Goal: Contribute content: Contribute content

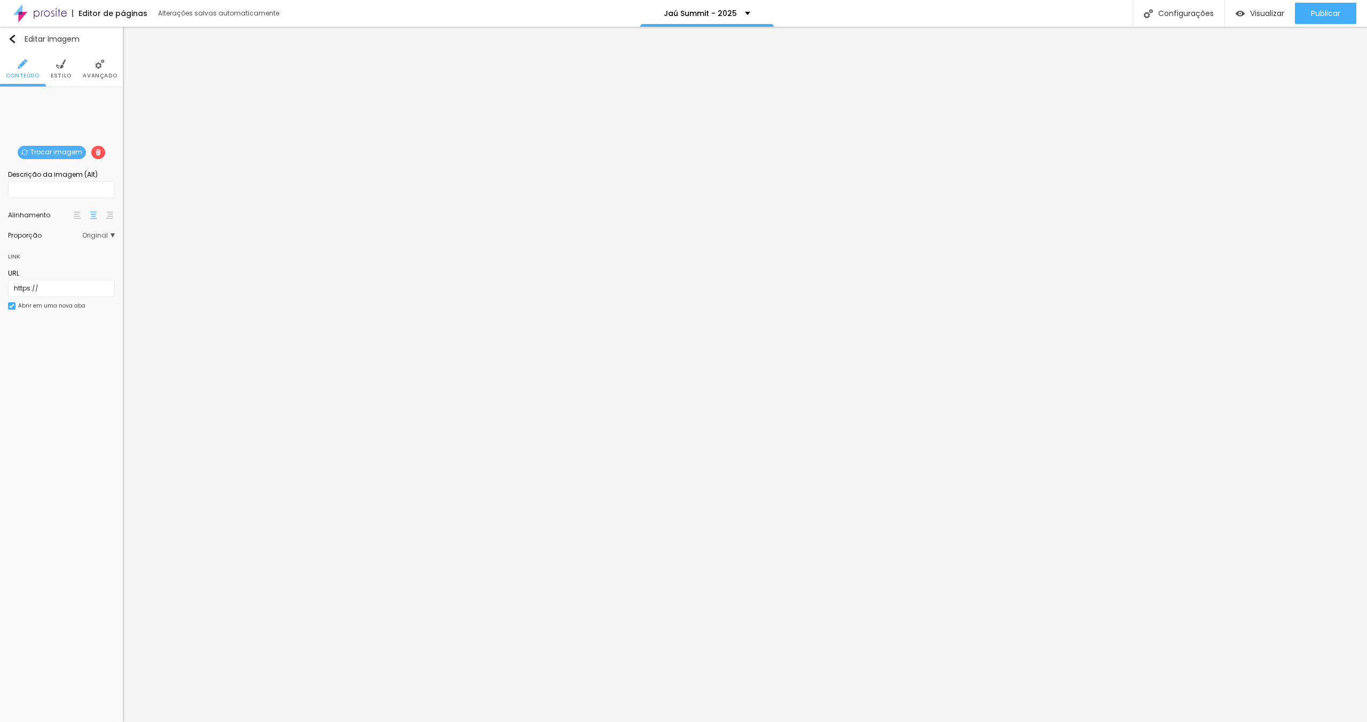
click at [48, 152] on span "Trocar imagem" at bounding box center [52, 152] width 68 height 13
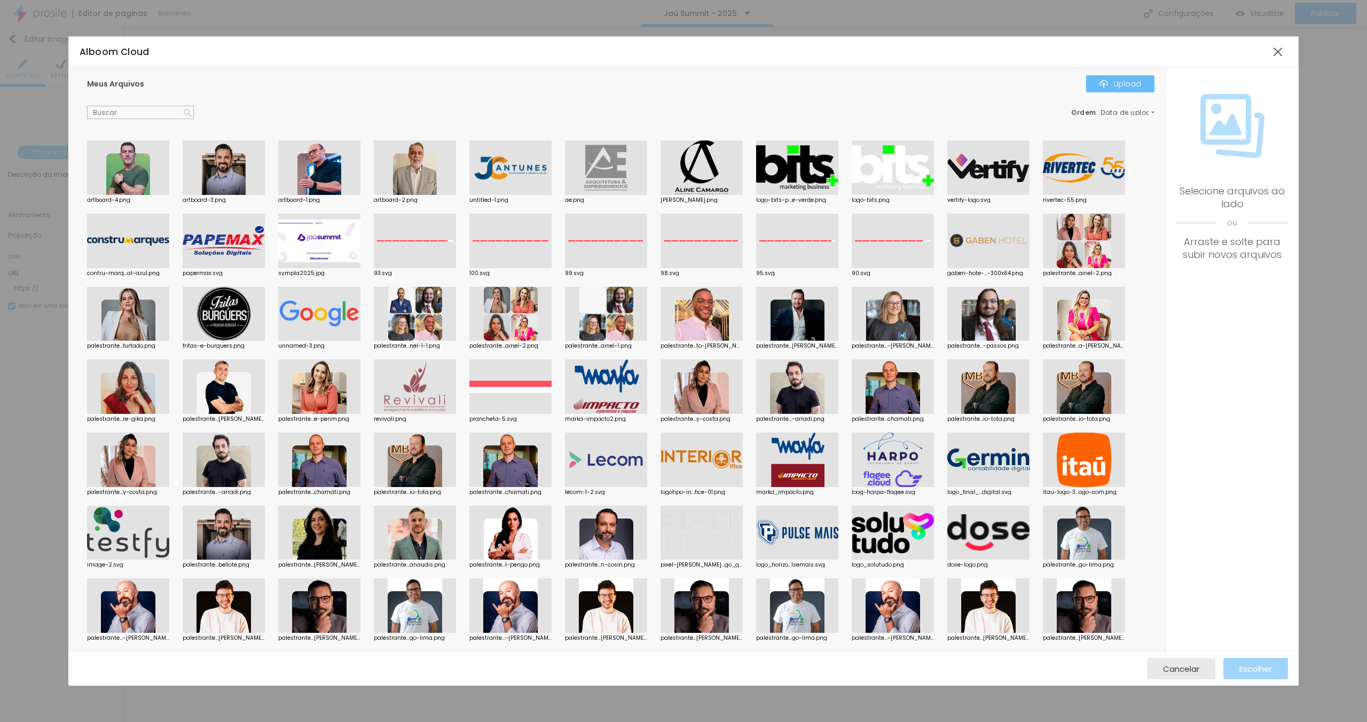
click at [1108, 81] on img "button" at bounding box center [1103, 84] width 9 height 9
click at [445, 108] on div "Ordem : Data de upload" at bounding box center [620, 113] width 1067 height 14
click at [454, 107] on div "Ordem : Data de upload" at bounding box center [620, 113] width 1067 height 14
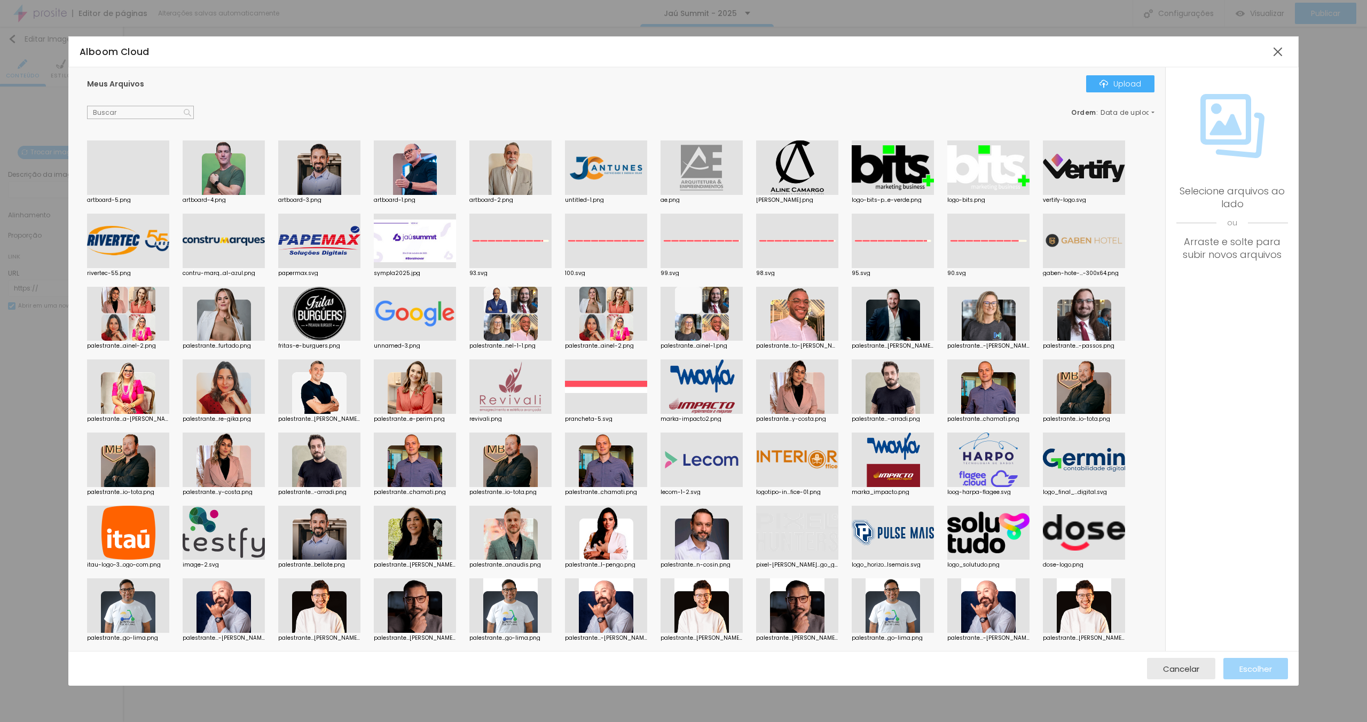
click at [144, 195] on div at bounding box center [128, 195] width 82 height 0
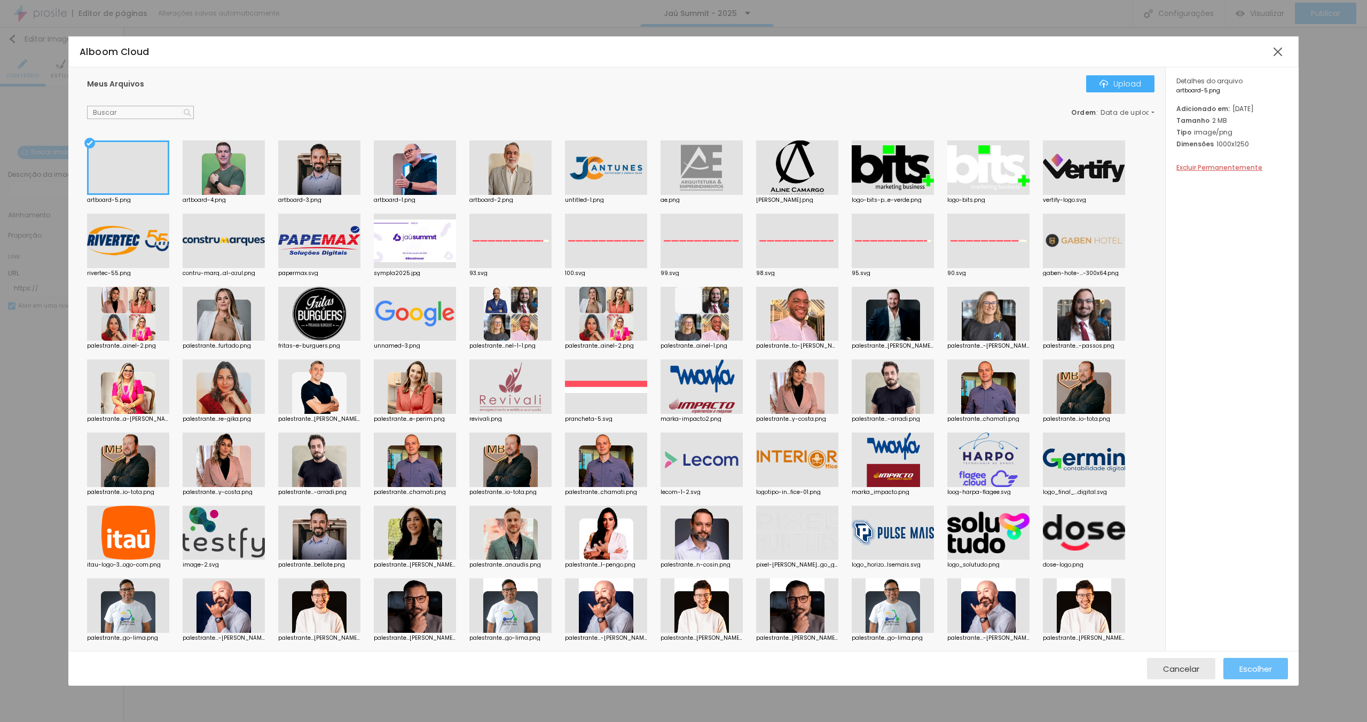
click at [1257, 673] on span "Escolher" at bounding box center [1255, 668] width 33 height 9
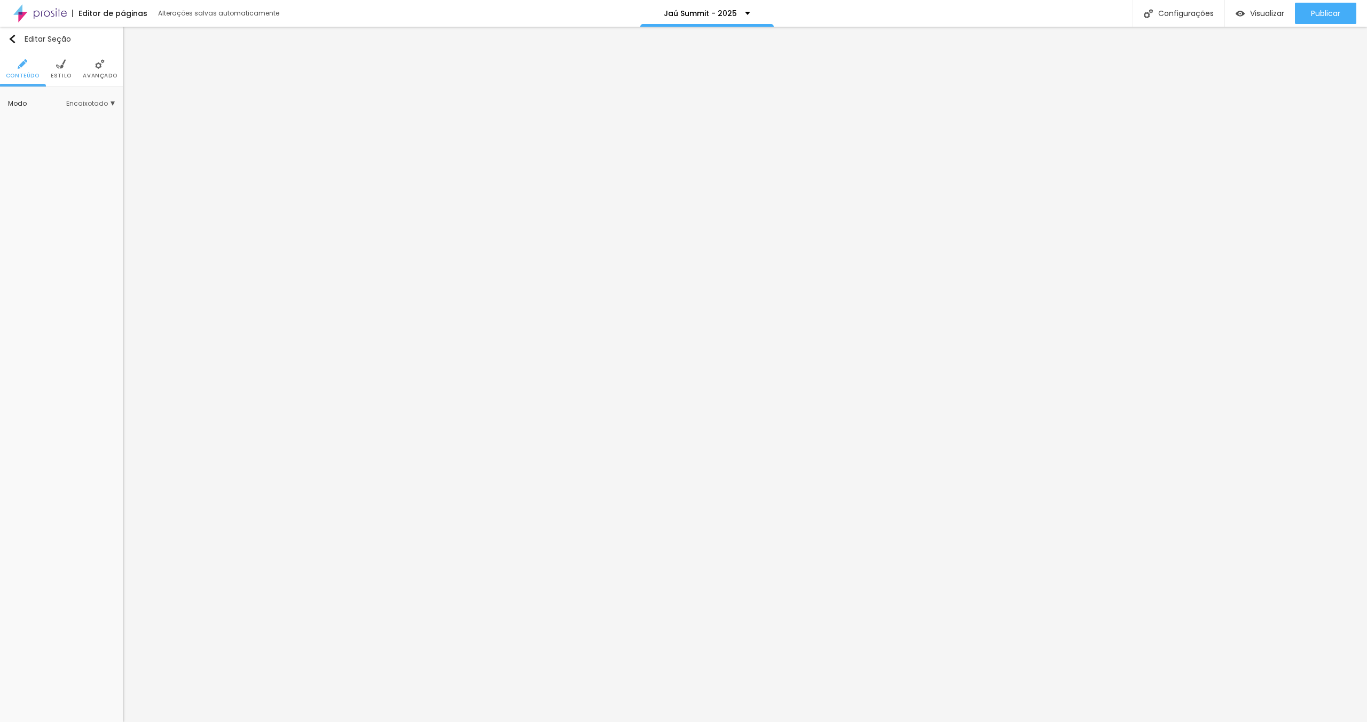
drag, startPoint x: 107, startPoint y: 71, endPoint x: 108, endPoint y: 83, distance: 11.9
click at [107, 73] on span "Avançado" at bounding box center [100, 75] width 34 height 5
drag, startPoint x: 103, startPoint y: 240, endPoint x: 108, endPoint y: 249, distance: 10.4
click at [103, 228] on div at bounding box center [61, 228] width 107 height 0
click at [111, 234] on div at bounding box center [61, 234] width 107 height 0
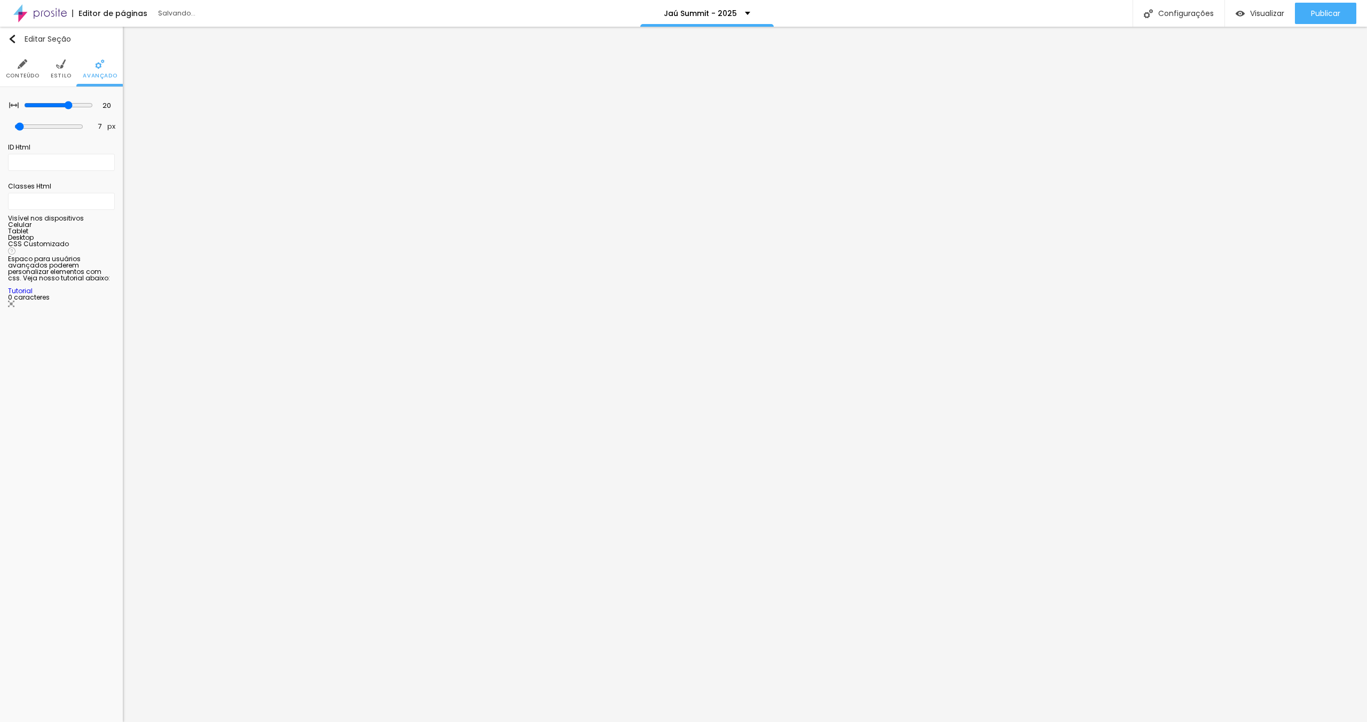
click at [110, 241] on div at bounding box center [61, 241] width 107 height 0
click at [97, 73] on span "Avançado" at bounding box center [100, 75] width 34 height 5
click at [109, 228] on div at bounding box center [61, 228] width 107 height 0
click at [109, 234] on div at bounding box center [61, 234] width 107 height 0
click at [107, 241] on div at bounding box center [61, 241] width 107 height 0
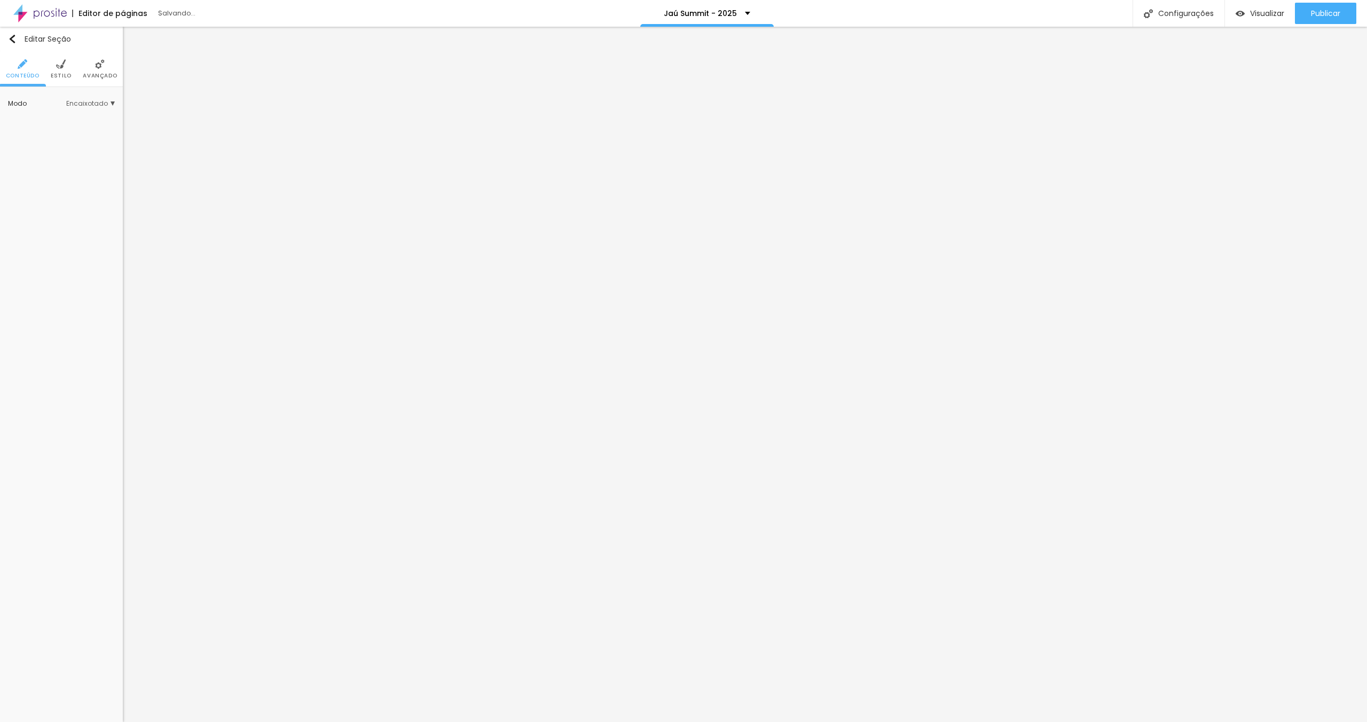
click at [111, 69] on li "Avançado" at bounding box center [100, 68] width 34 height 35
drag, startPoint x: 109, startPoint y: 238, endPoint x: 108, endPoint y: 246, distance: 7.5
click at [109, 228] on div at bounding box center [61, 228] width 107 height 0
click at [108, 234] on div at bounding box center [61, 234] width 107 height 0
click at [99, 228] on div at bounding box center [61, 228] width 107 height 0
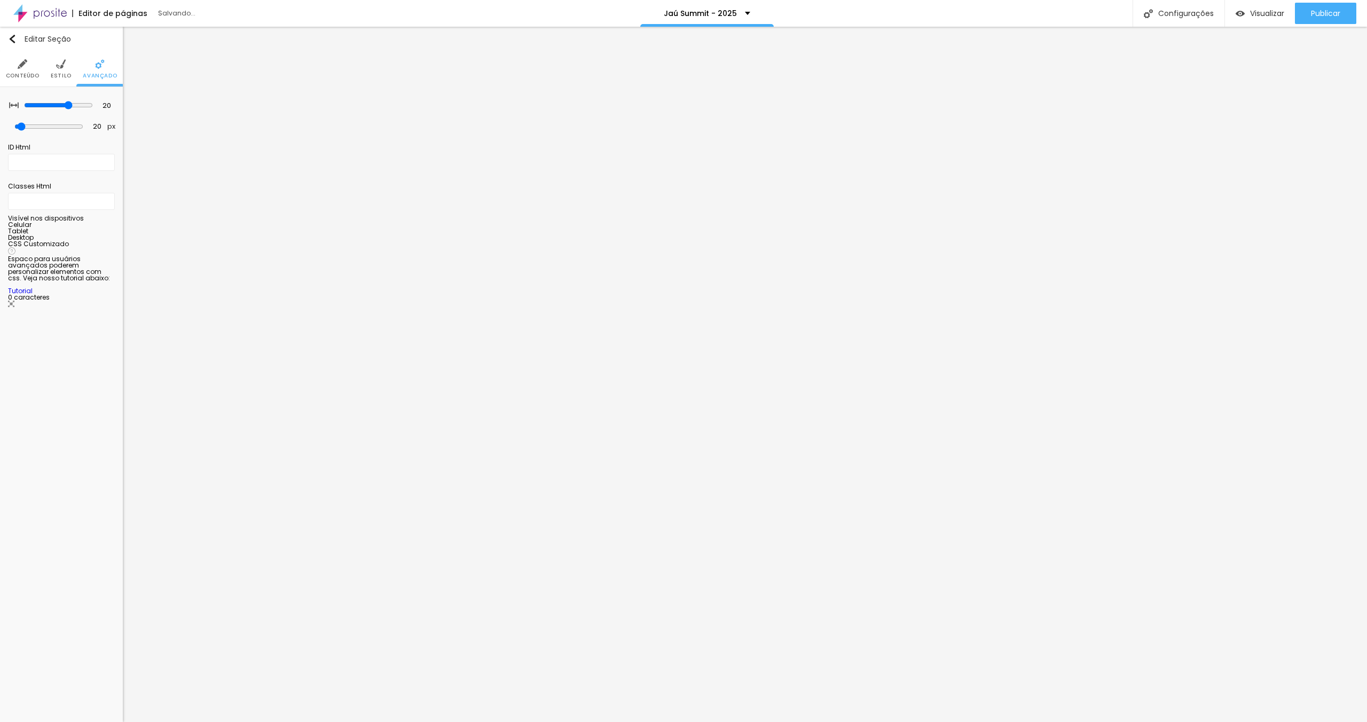
click at [111, 234] on div at bounding box center [61, 234] width 107 height 0
drag, startPoint x: 105, startPoint y: 69, endPoint x: 117, endPoint y: 181, distance: 112.9
click at [105, 69] on li "Avançado" at bounding box center [100, 68] width 34 height 35
click at [107, 228] on div at bounding box center [61, 228] width 107 height 0
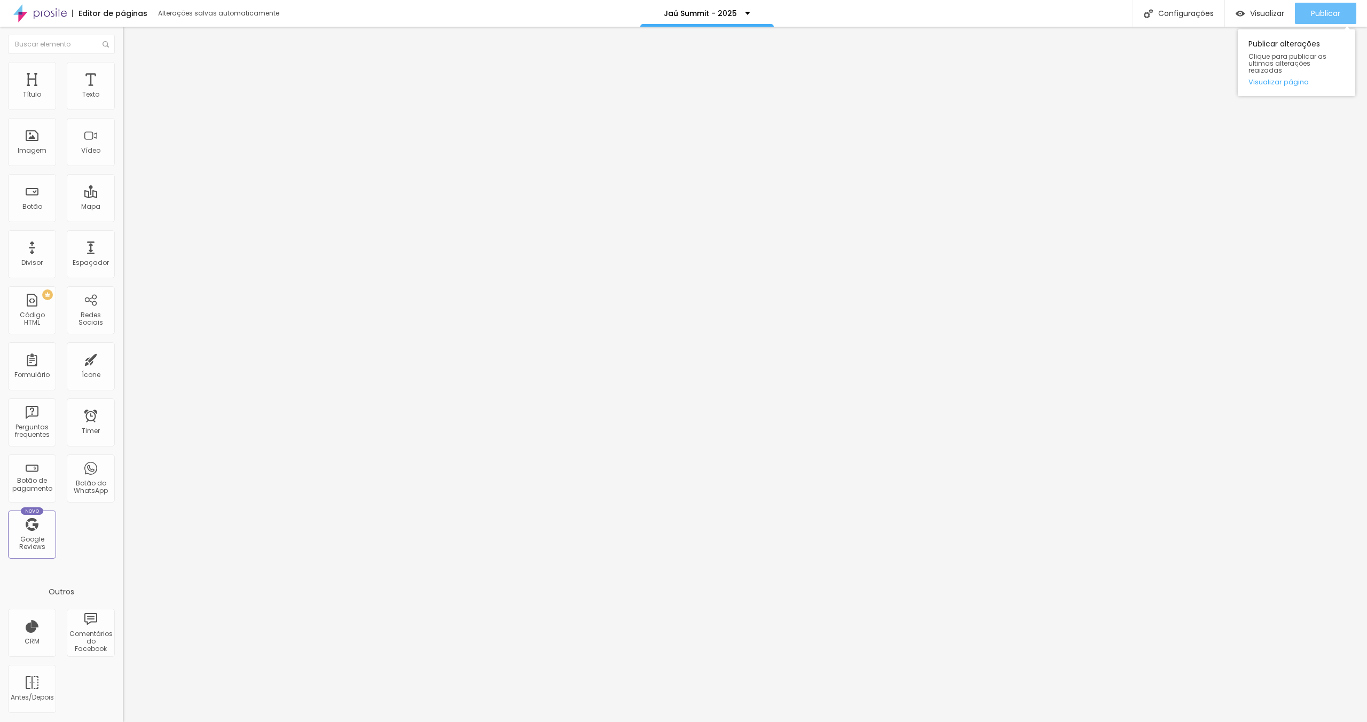
click at [1331, 16] on span "Publicar" at bounding box center [1325, 13] width 29 height 9
click at [1341, 6] on button "Publicar" at bounding box center [1325, 13] width 61 height 21
click at [1280, 78] on link "Visualizar página" at bounding box center [1296, 81] width 96 height 7
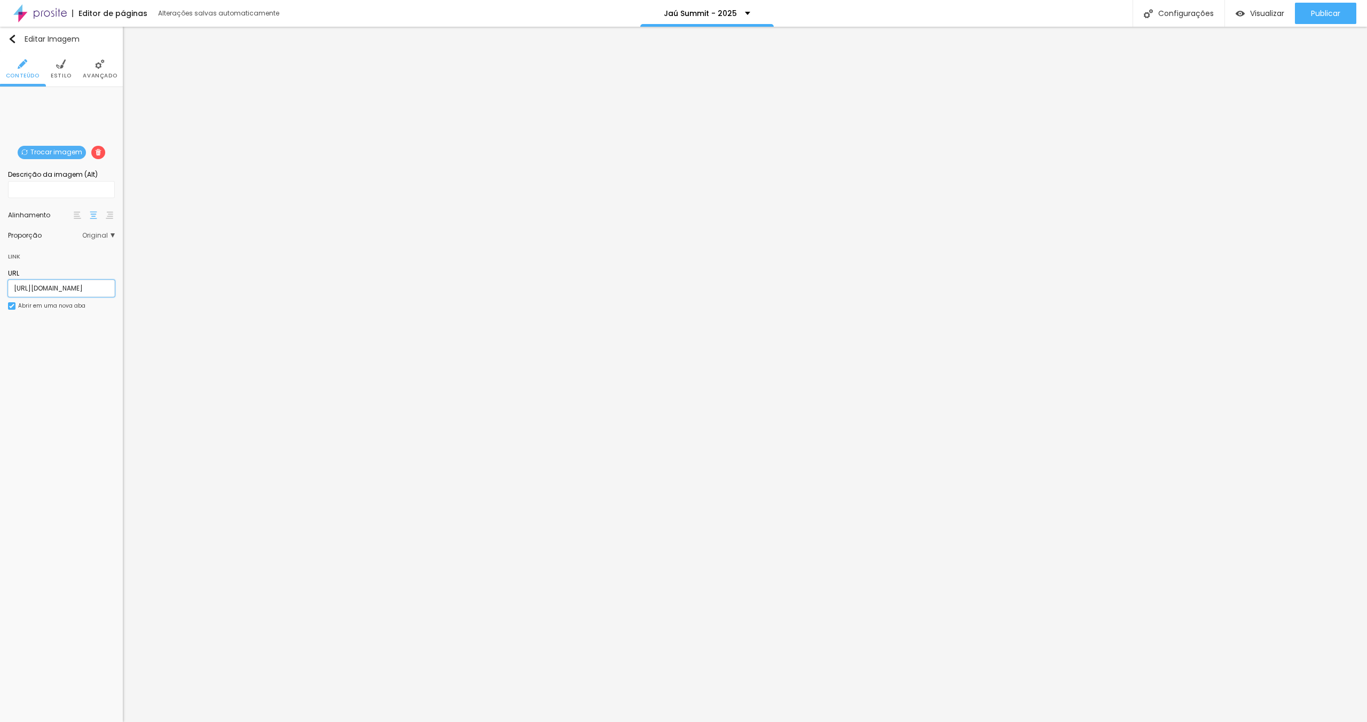
click at [65, 282] on input "[URL][DOMAIN_NAME]" at bounding box center [61, 288] width 107 height 17
paste input "licom"
type input "[URL][DOMAIN_NAME]"
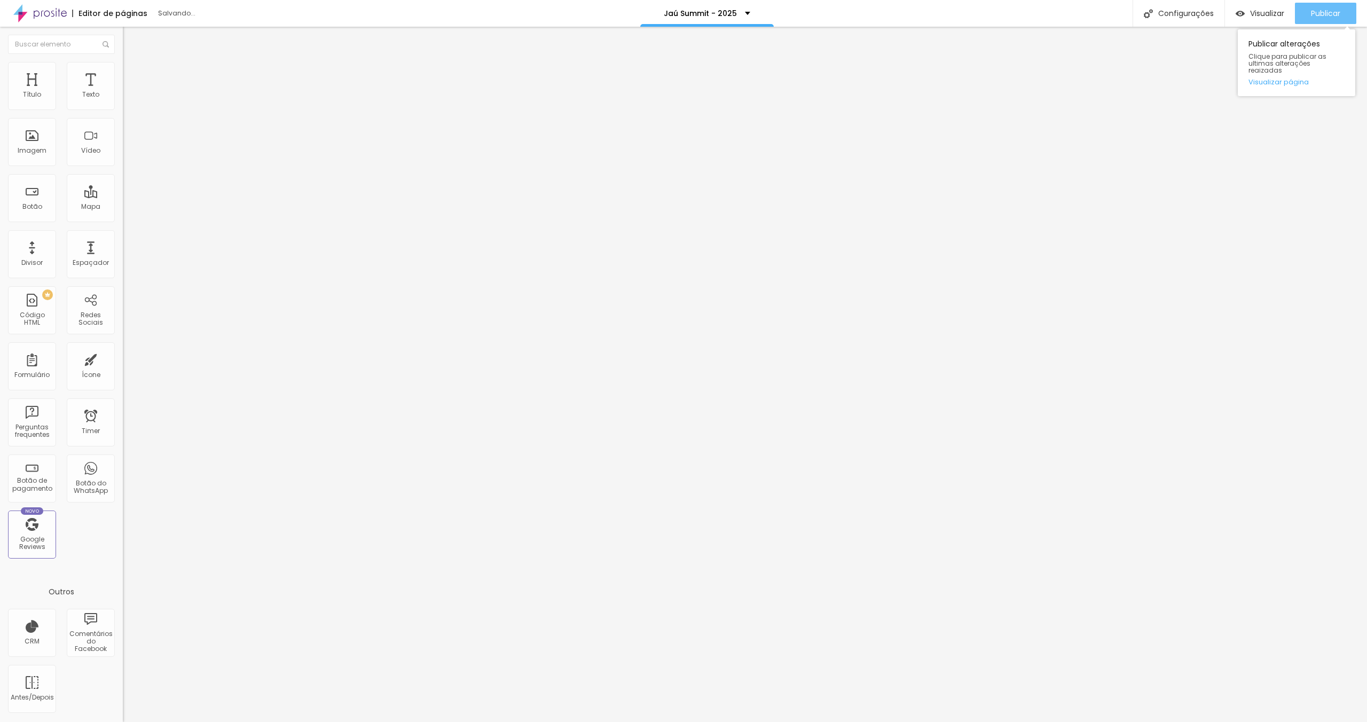
click at [1326, 9] on span "Publicar" at bounding box center [1325, 13] width 29 height 9
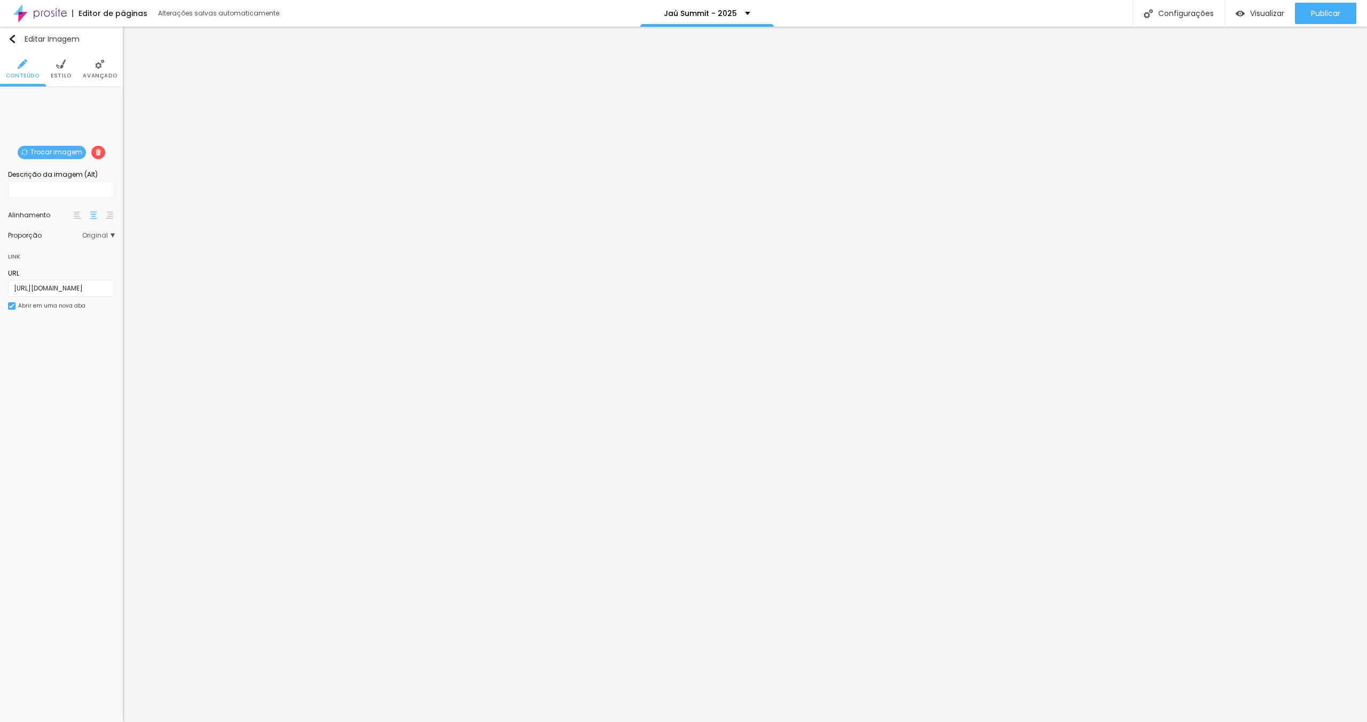
click at [69, 154] on span "Trocar imagem" at bounding box center [52, 152] width 68 height 13
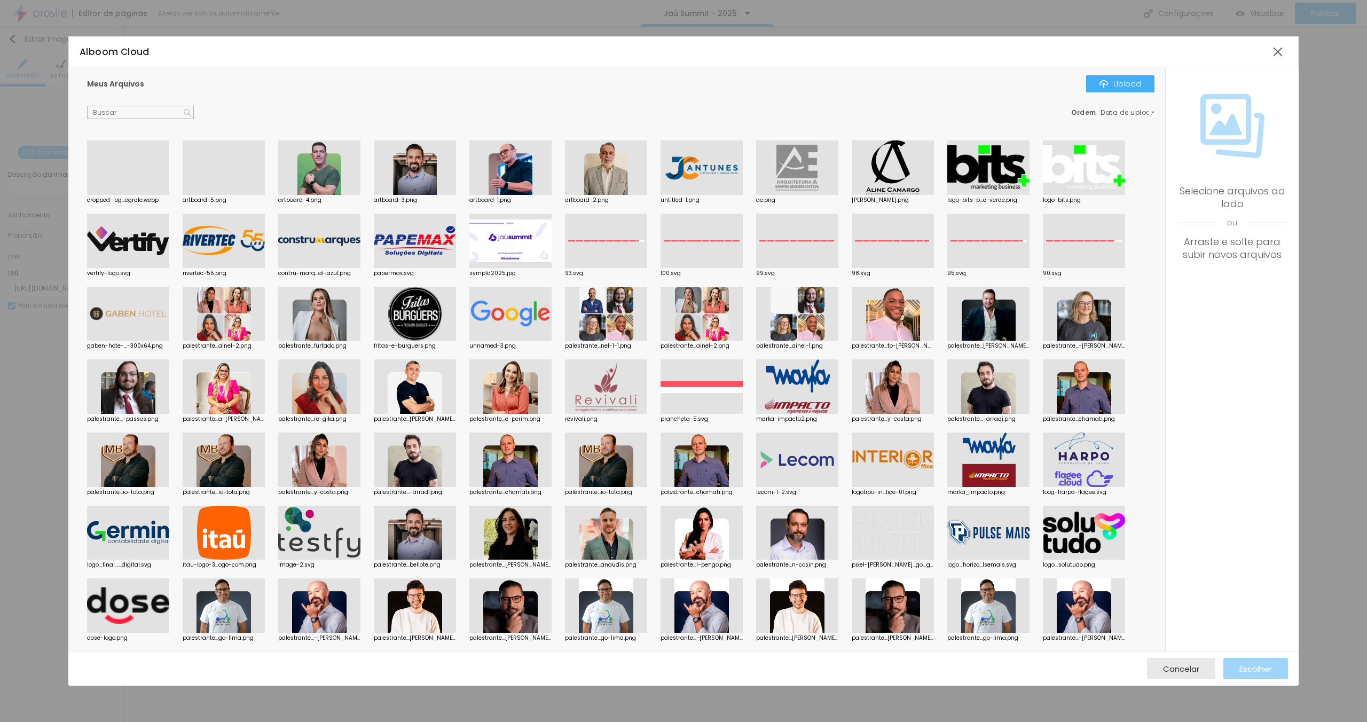
drag, startPoint x: 138, startPoint y: 162, endPoint x: 178, endPoint y: 194, distance: 51.7
click at [137, 195] on div at bounding box center [128, 195] width 82 height 0
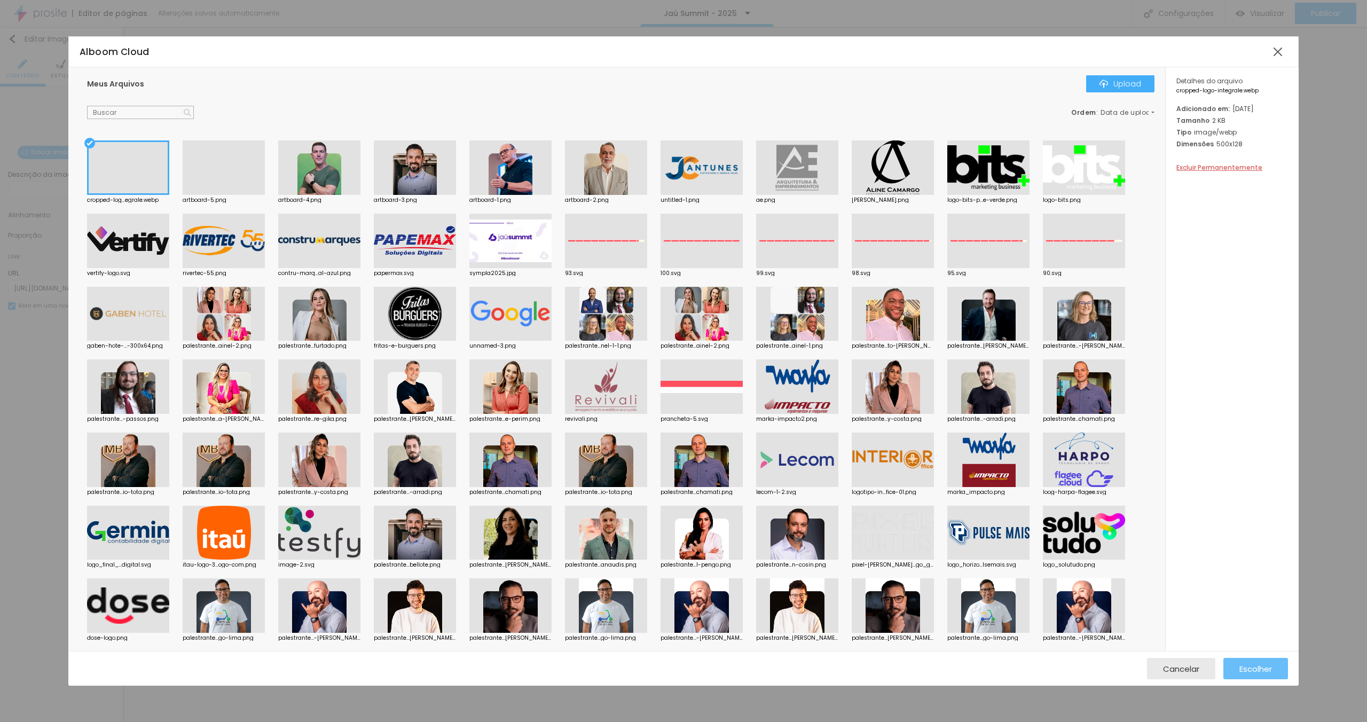
click at [1263, 664] on span "Escolher" at bounding box center [1255, 668] width 33 height 9
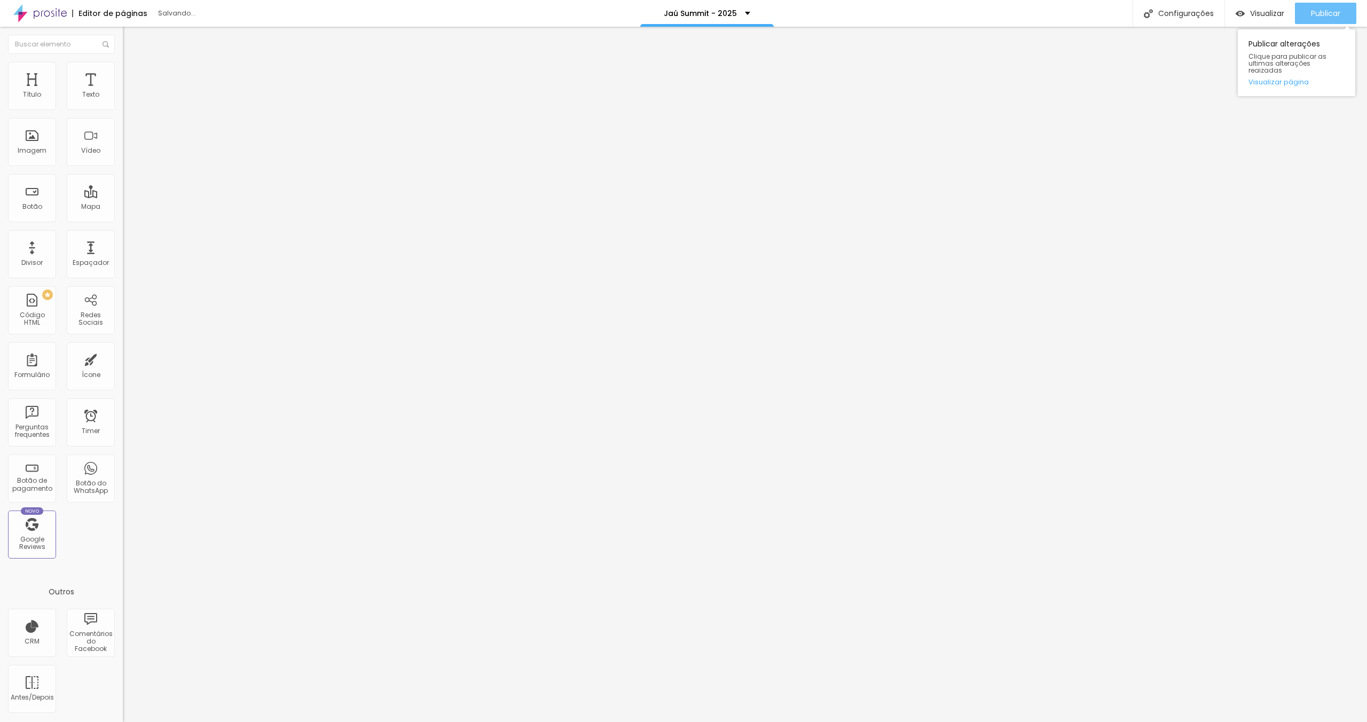
click at [1311, 12] on span "Publicar" at bounding box center [1325, 13] width 29 height 9
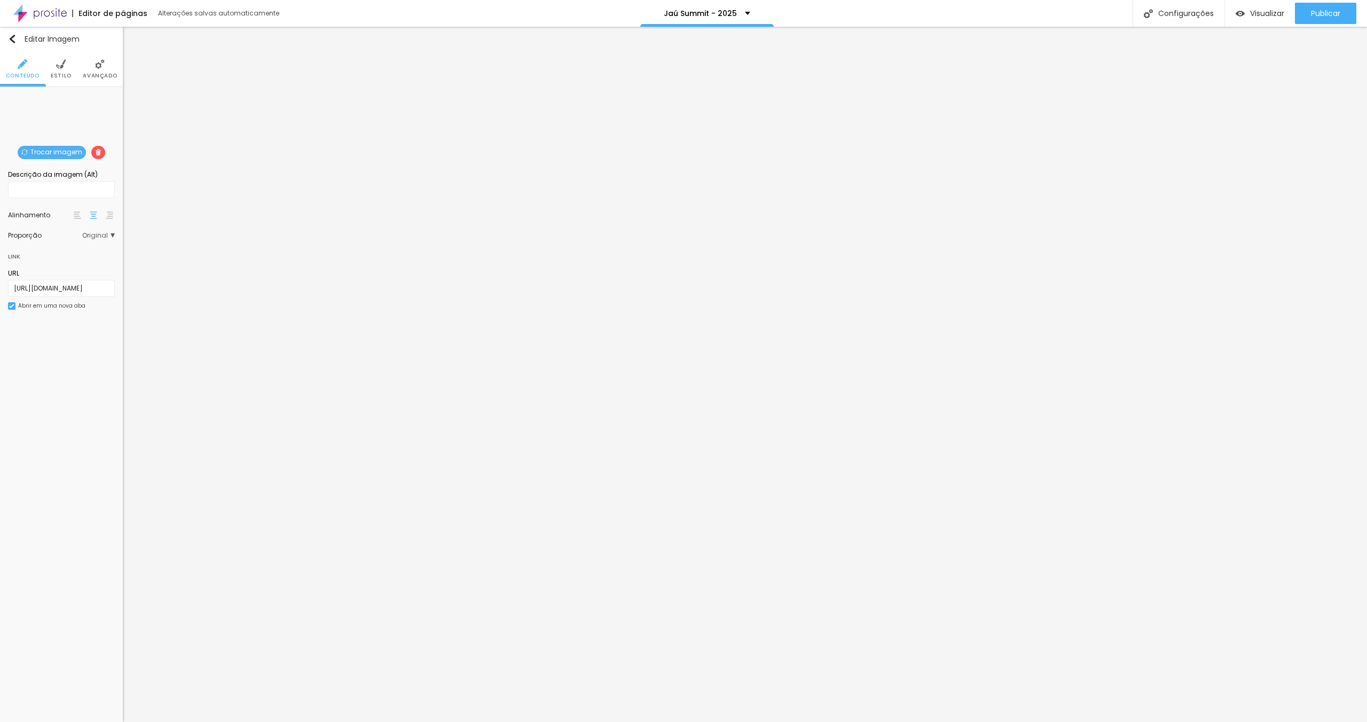
click at [58, 151] on span "Trocar imagem" at bounding box center [52, 152] width 68 height 13
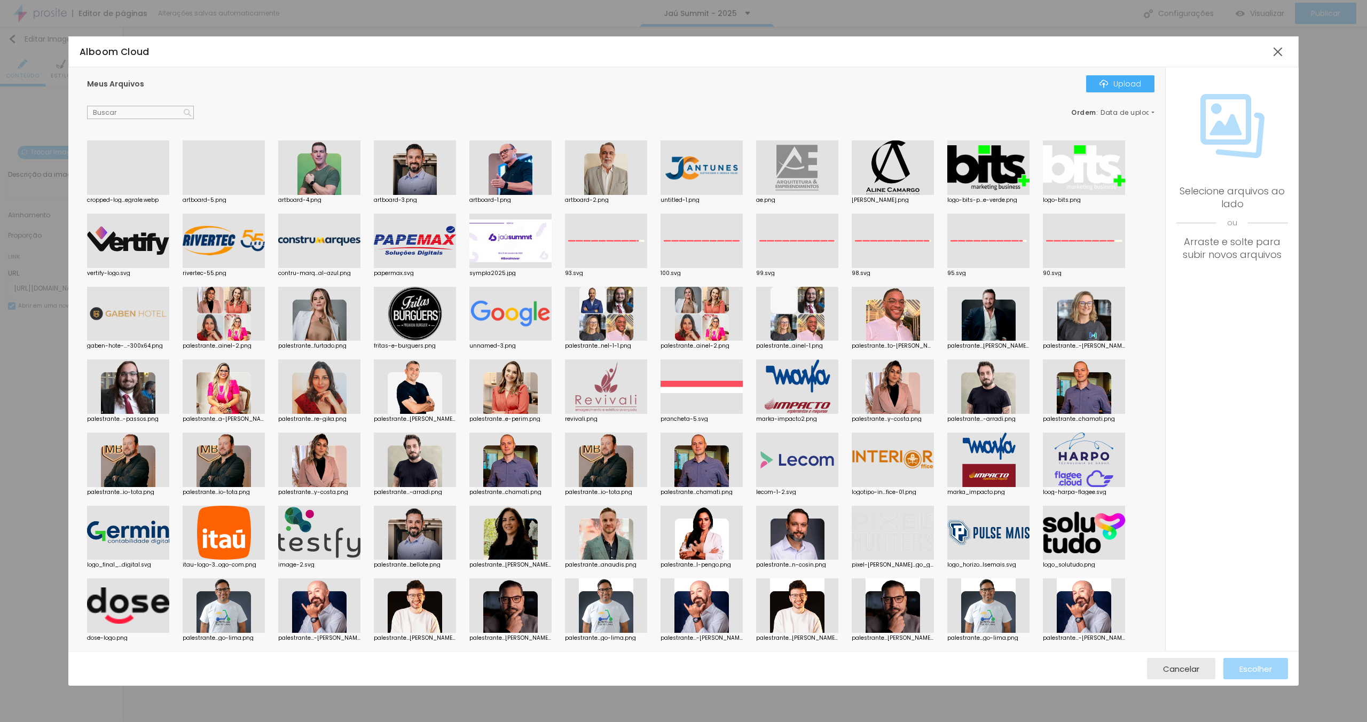
drag, startPoint x: 459, startPoint y: 77, endPoint x: 224, endPoint y: 91, distance: 234.9
click at [454, 78] on div "Meus Arquivos Upload" at bounding box center [620, 83] width 1067 height 17
click at [156, 108] on input "text" at bounding box center [140, 113] width 107 height 14
click at [264, 111] on div "Ordem : Data de upload" at bounding box center [620, 113] width 1067 height 14
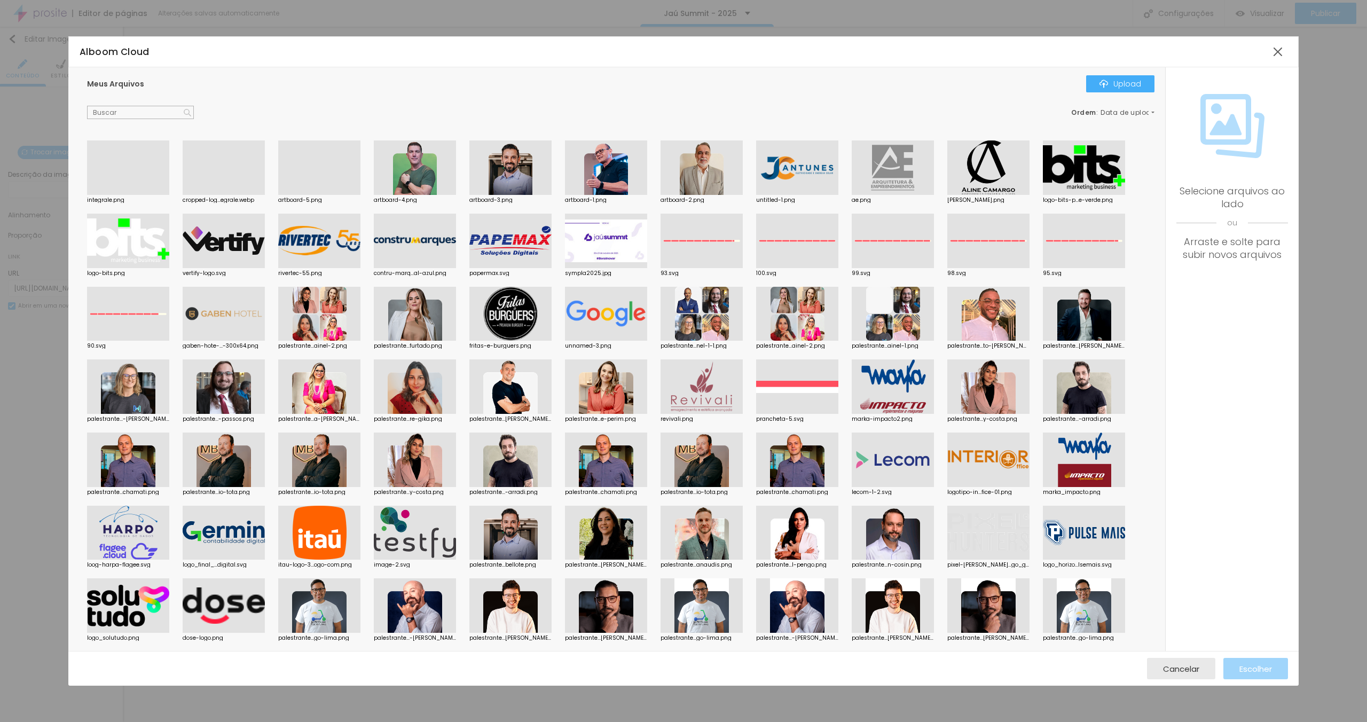
click at [264, 111] on div "Ordem : Data de upload" at bounding box center [620, 113] width 1067 height 14
click at [153, 195] on div at bounding box center [128, 195] width 82 height 0
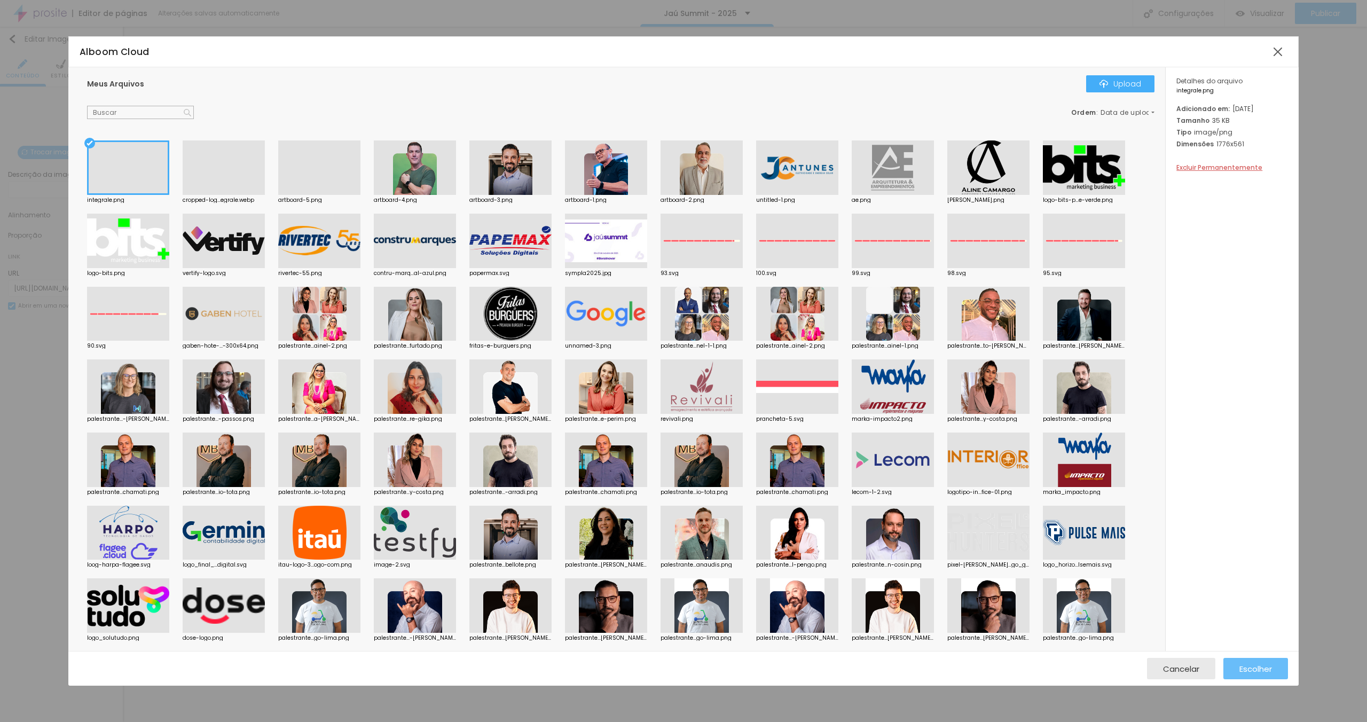
click at [1257, 669] on span "Escolher" at bounding box center [1255, 668] width 33 height 9
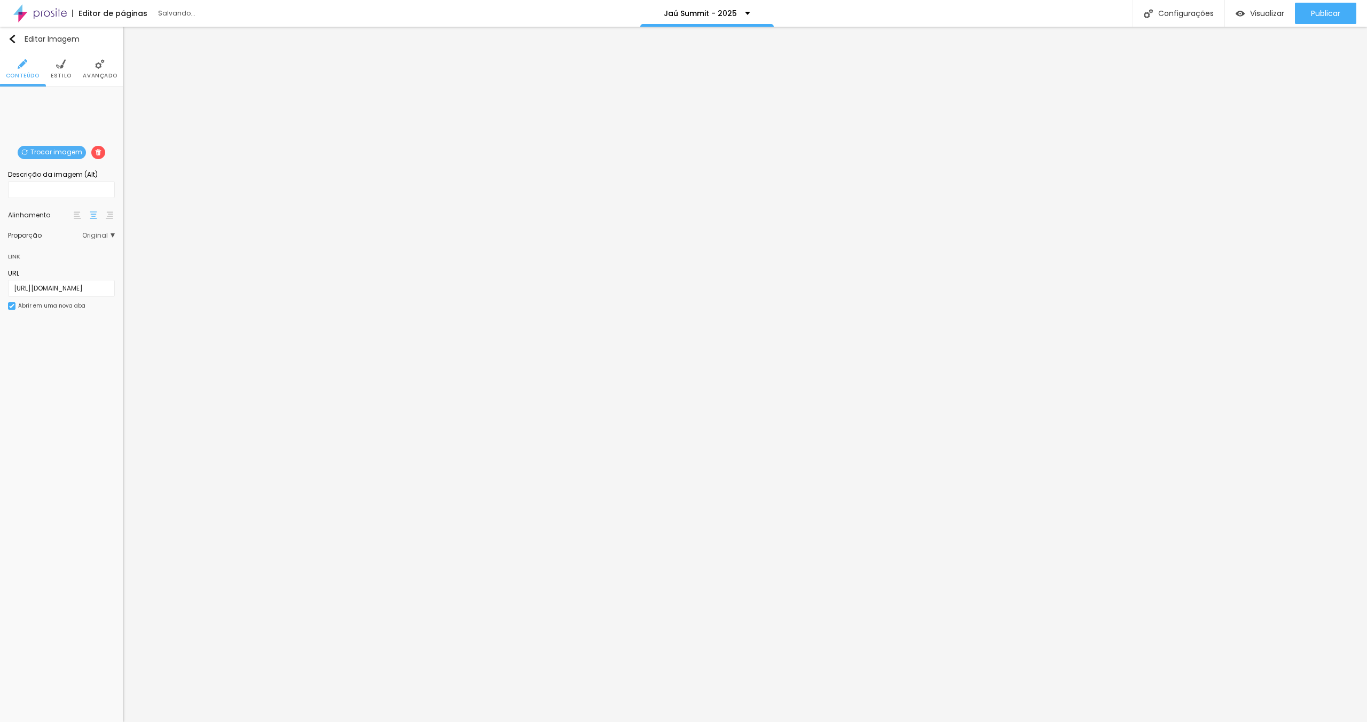
click at [61, 66] on img at bounding box center [61, 64] width 10 height 10
type input "260"
type input "300"
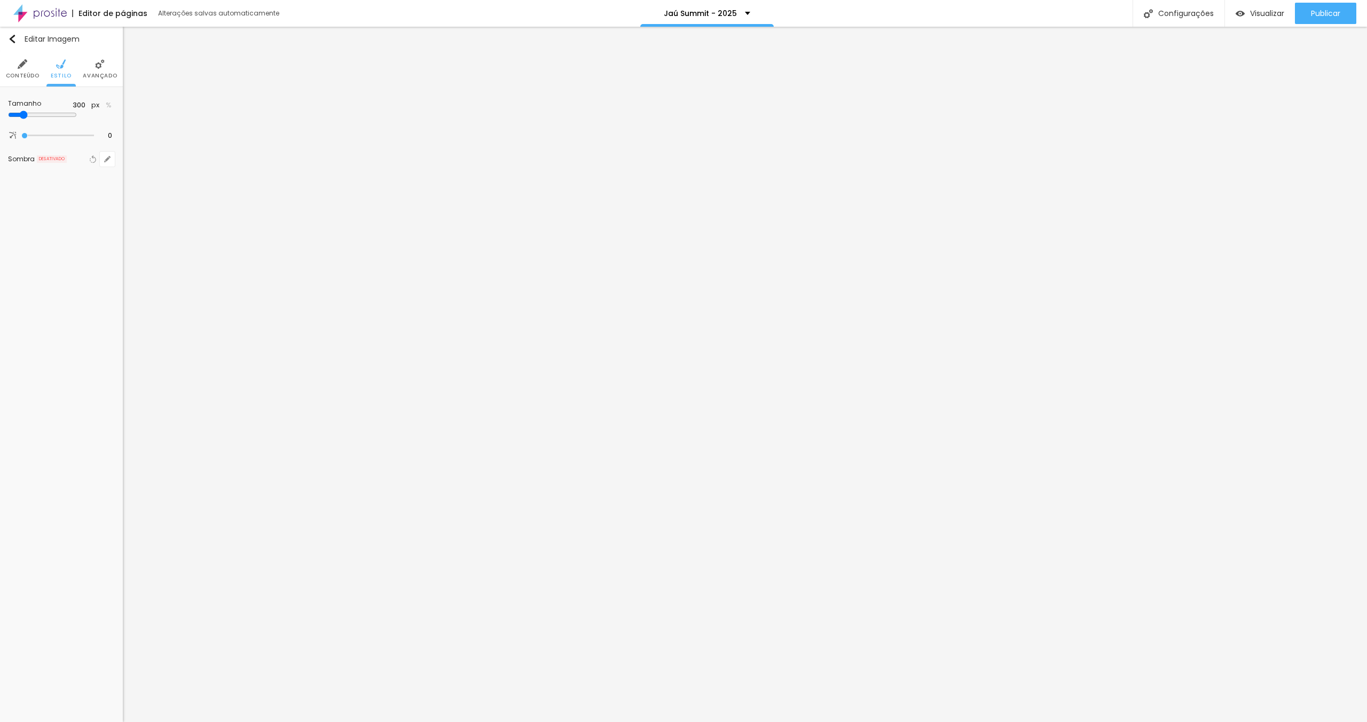
type input "340"
type input "350"
type input "360"
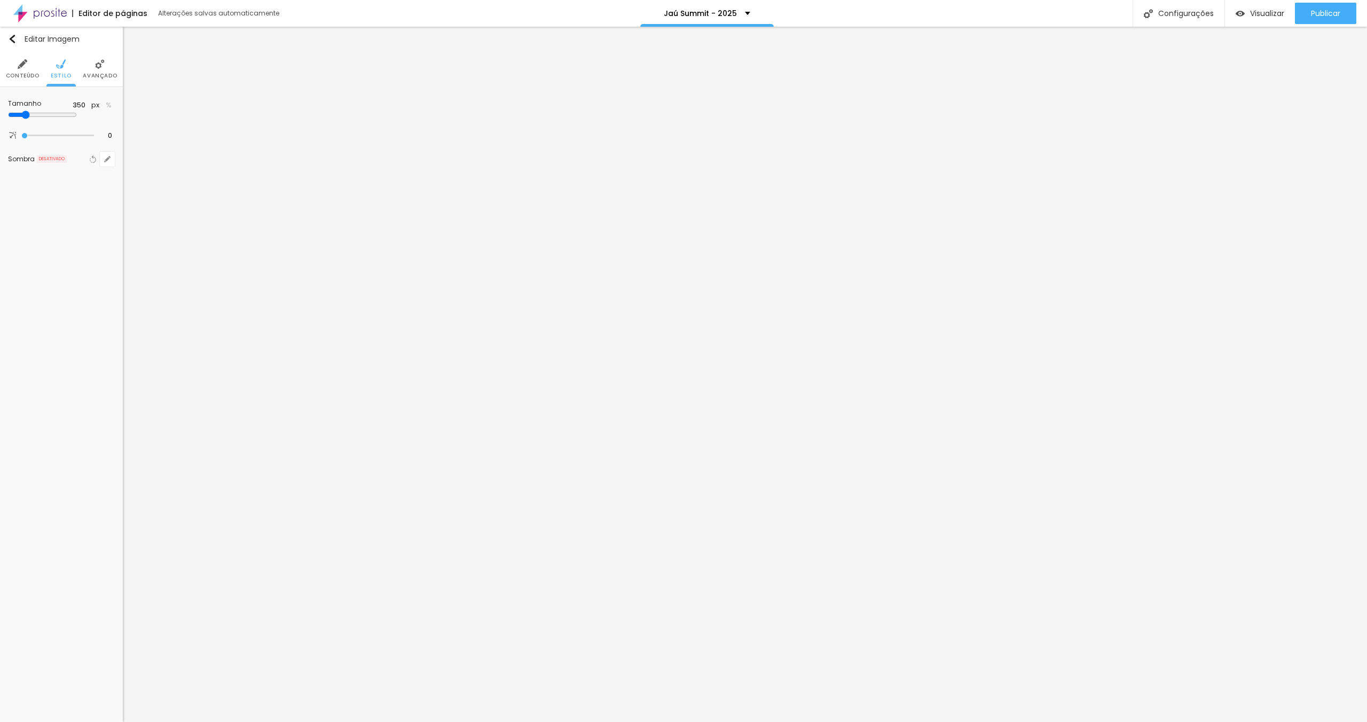
type input "360"
type input "350"
type input "340"
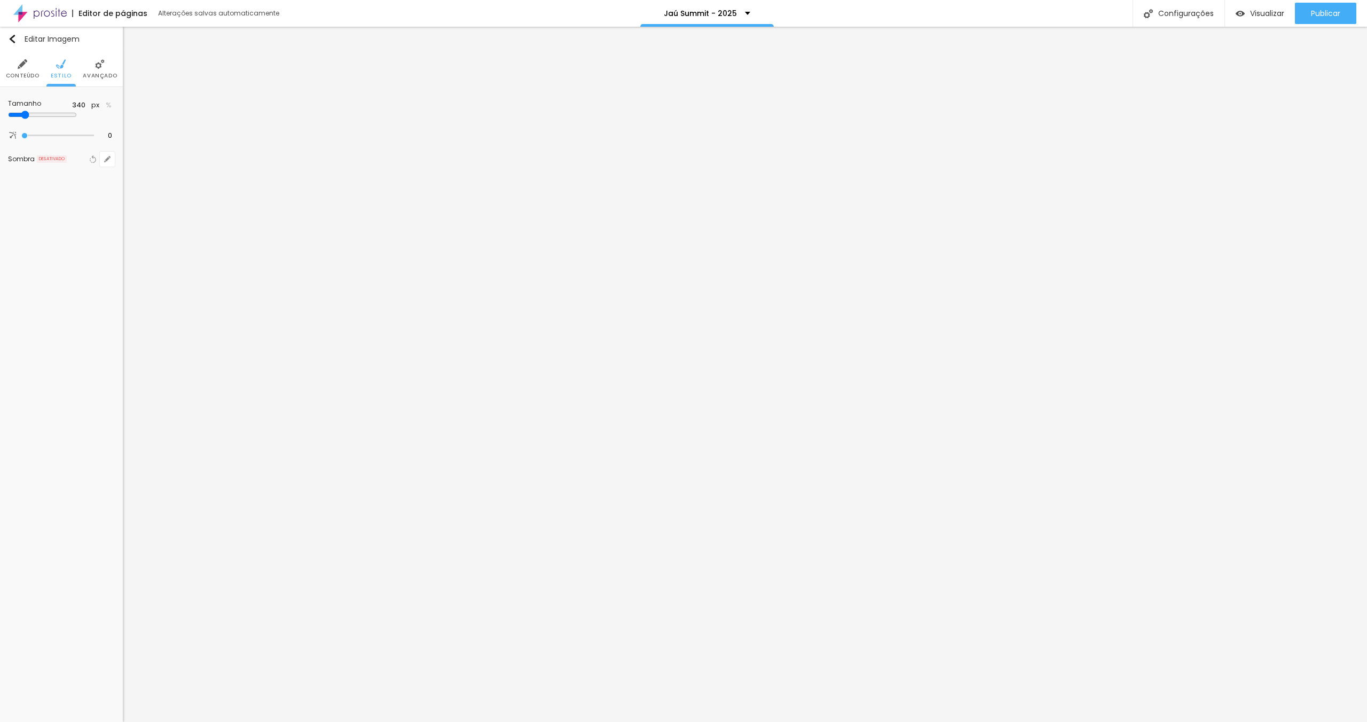
type input "330"
click at [32, 115] on input "range" at bounding box center [61, 114] width 107 height 5
type input "350"
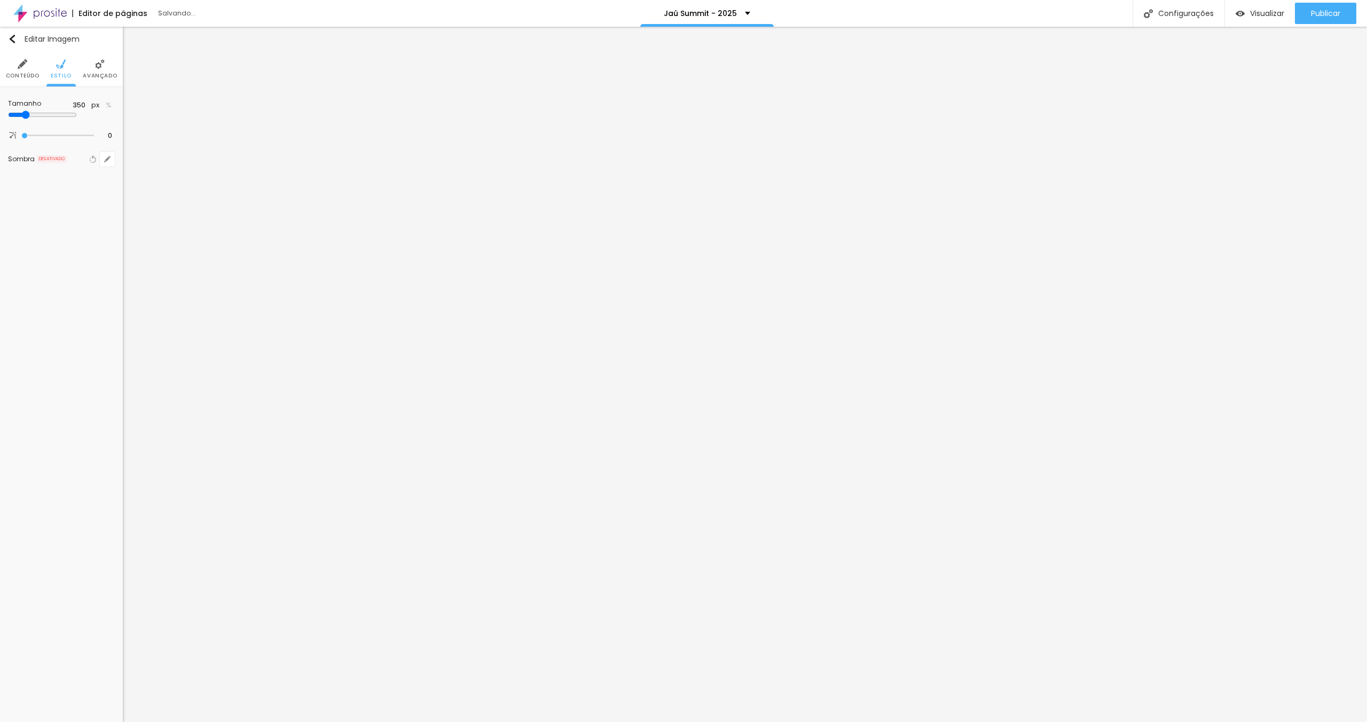
type input "340"
type input "360"
type input "350"
click at [34, 114] on input "range" at bounding box center [42, 115] width 69 height 9
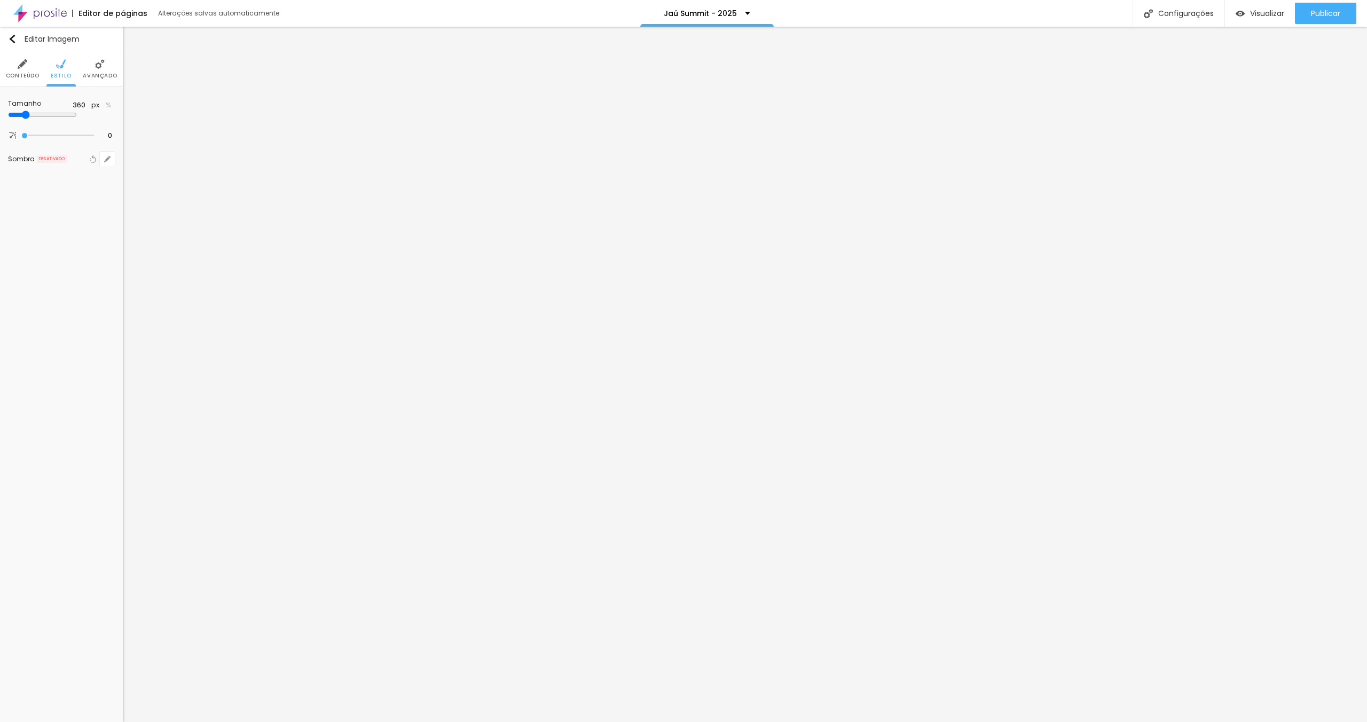
type input "350"
drag, startPoint x: 54, startPoint y: 64, endPoint x: 61, endPoint y: 67, distance: 7.6
click at [56, 64] on li "Estilo" at bounding box center [61, 68] width 21 height 35
click at [101, 69] on li "Avançado" at bounding box center [100, 68] width 34 height 35
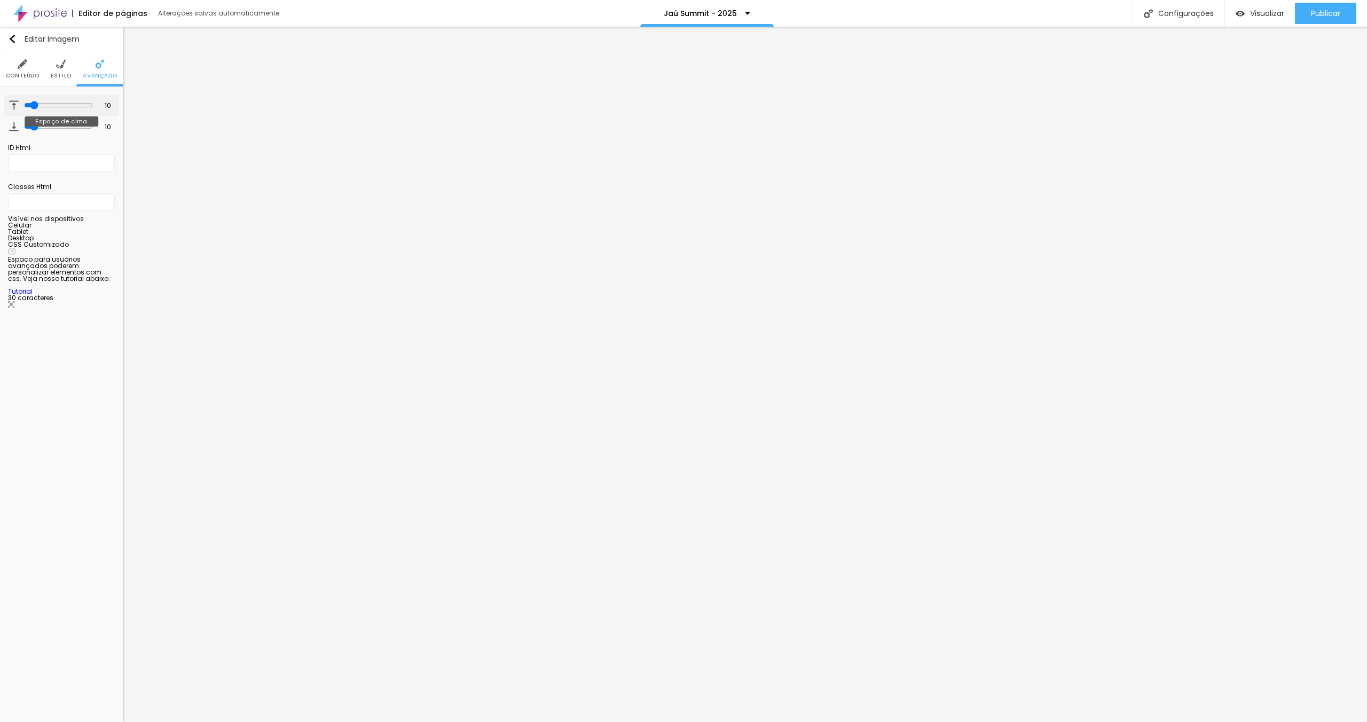
type input "12"
type input "11"
type input "10"
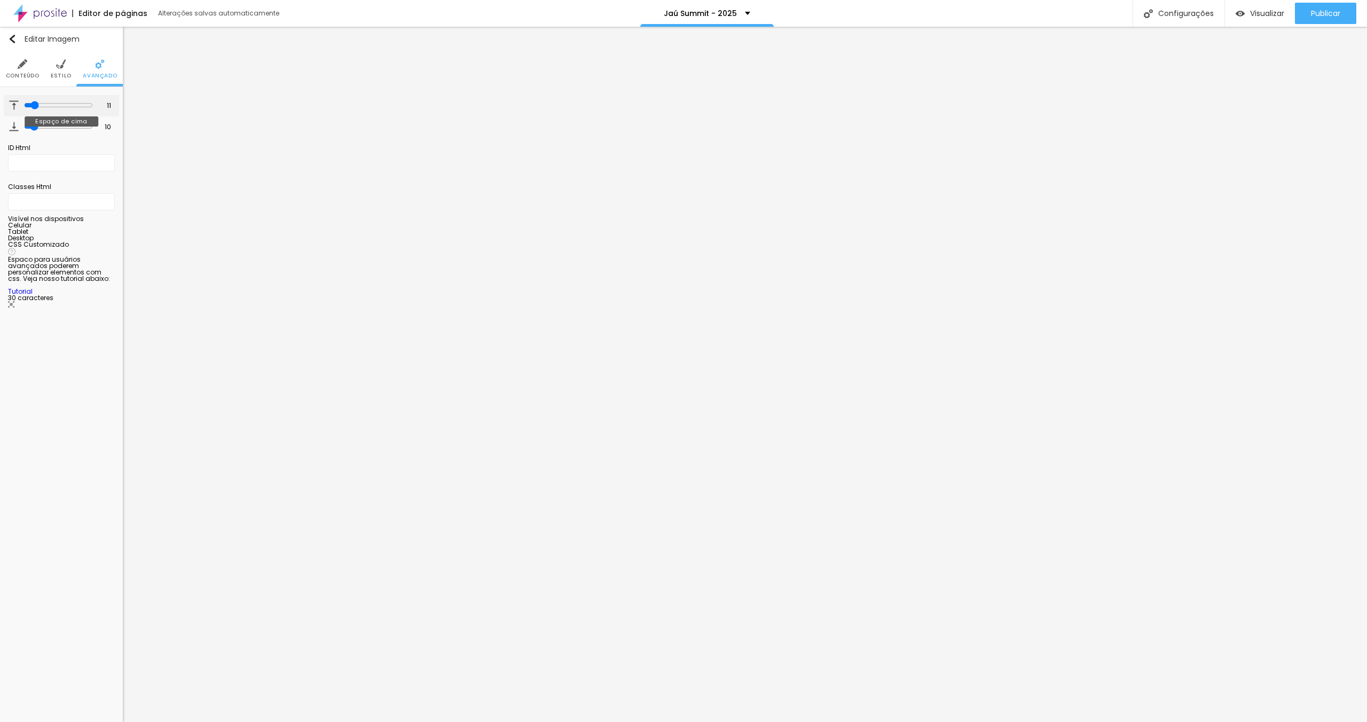
type input "10"
type input "7"
type input "5"
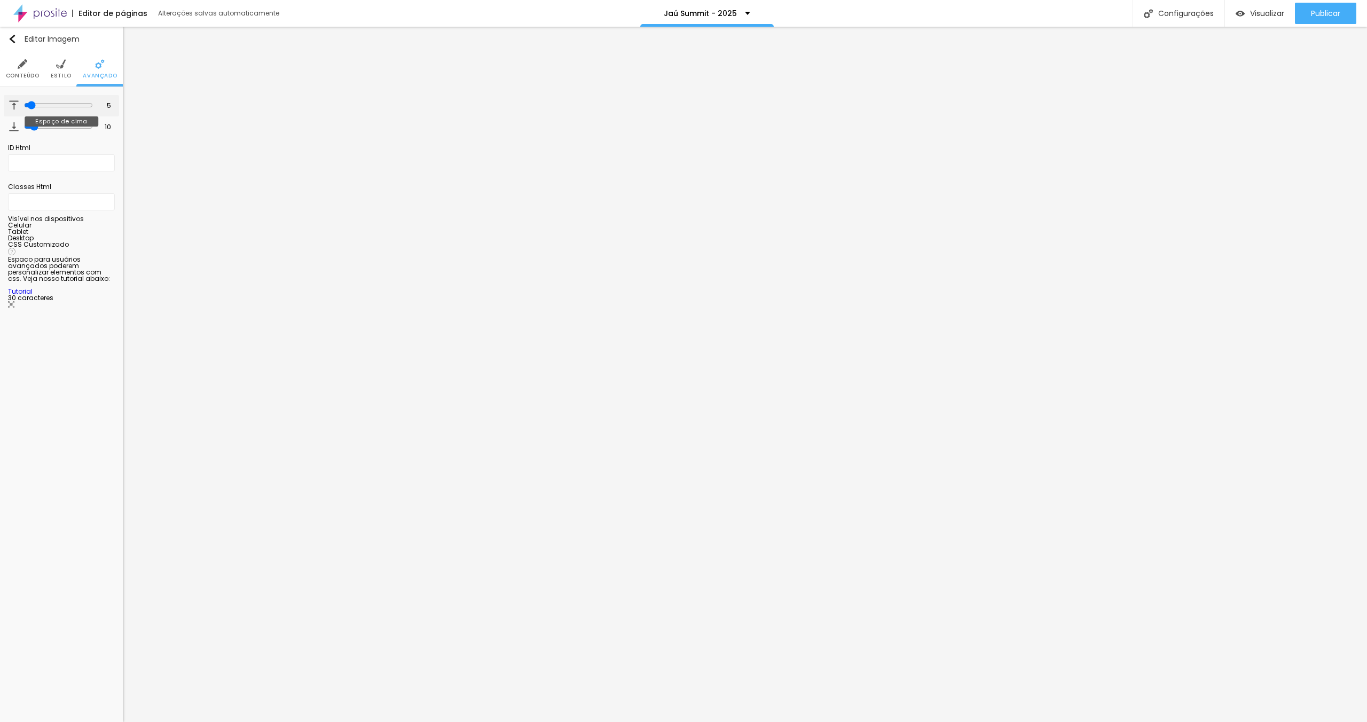
type input "3"
type input "1"
type input "0"
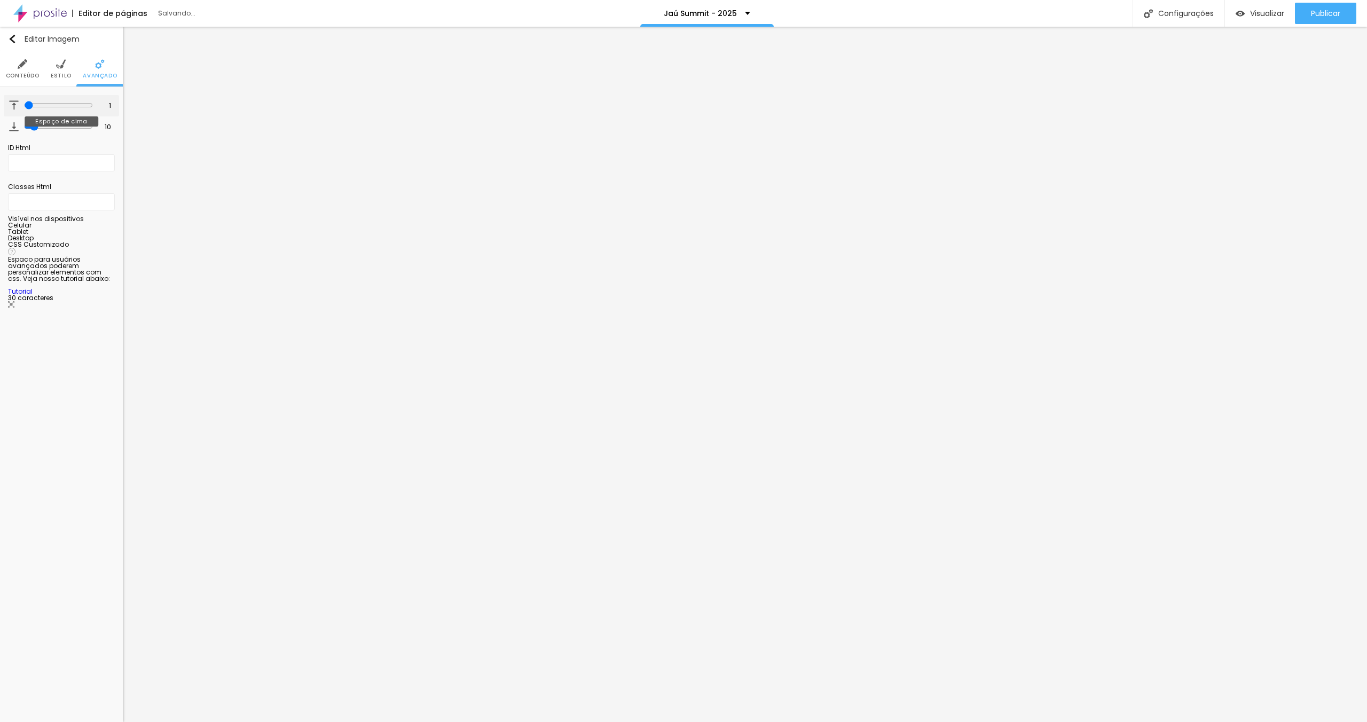
type input "0"
drag, startPoint x: 33, startPoint y: 105, endPoint x: 22, endPoint y: 106, distance: 10.7
type input "0"
click at [22, 106] on input "range" at bounding box center [57, 105] width 73 height 5
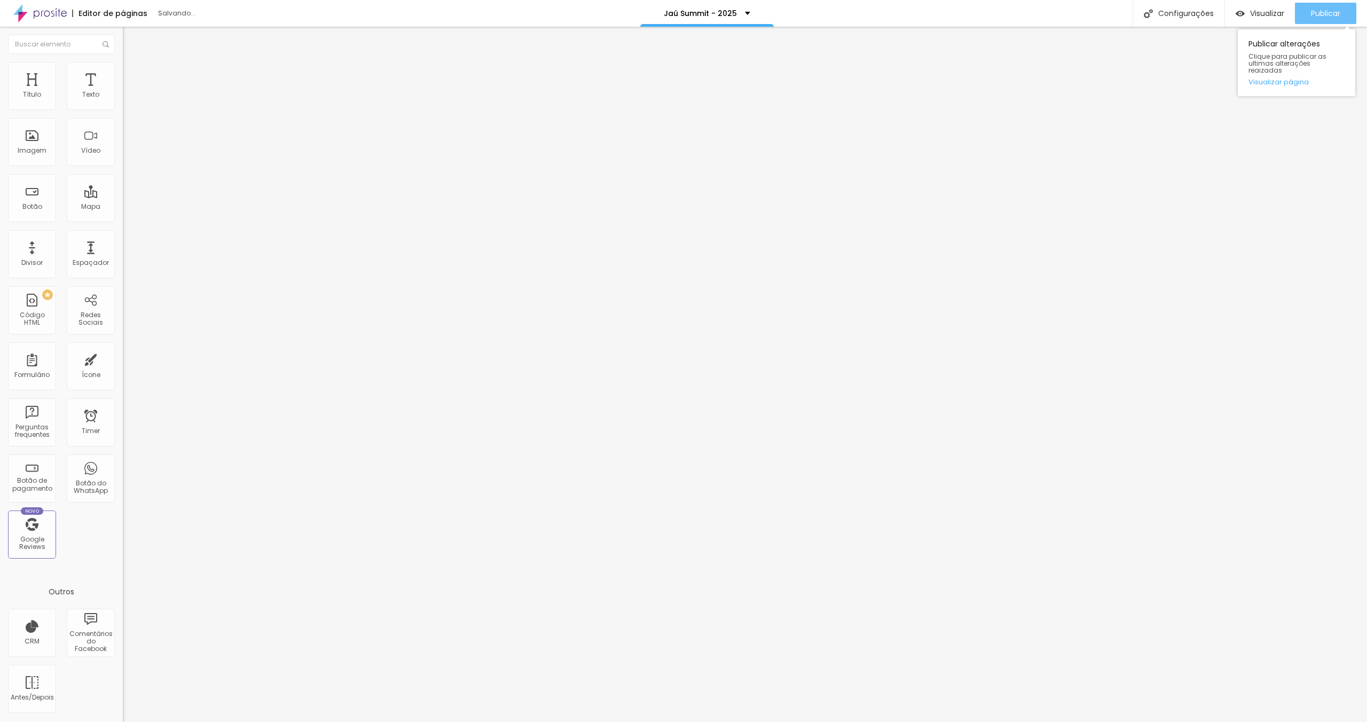
click at [1326, 9] on span "Publicar" at bounding box center [1325, 13] width 29 height 9
